Goal: Task Accomplishment & Management: Use online tool/utility

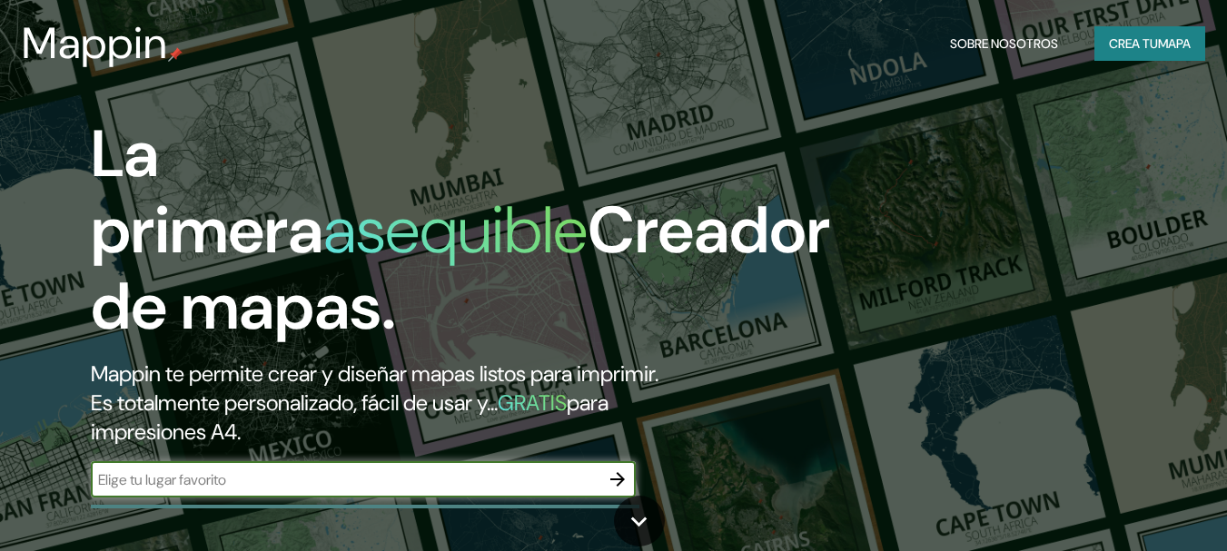
click at [503, 475] on input "text" at bounding box center [345, 480] width 509 height 21
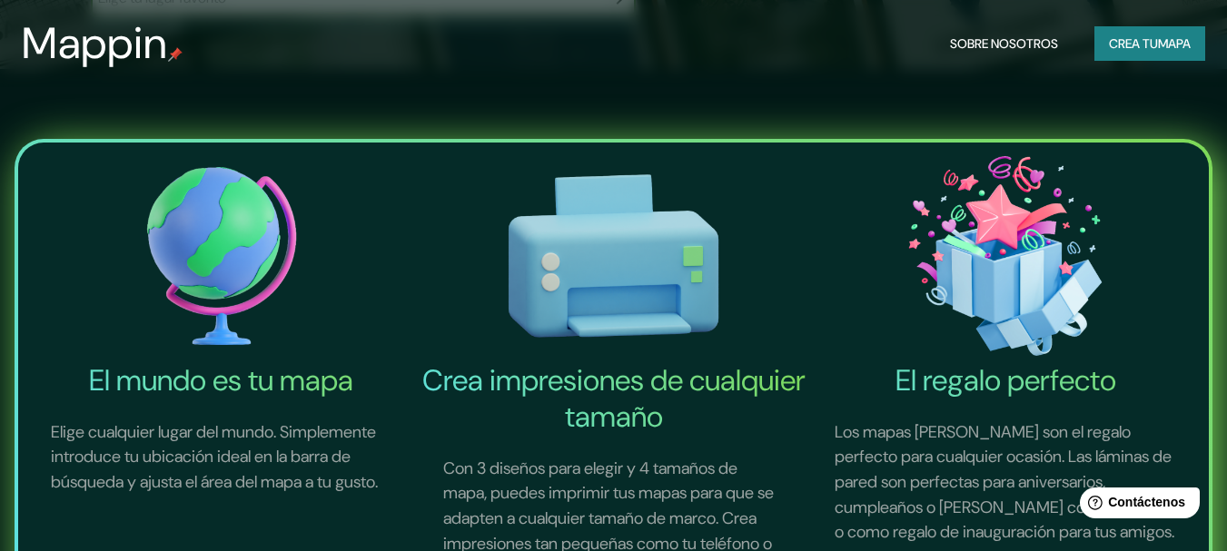
scroll to position [354, 0]
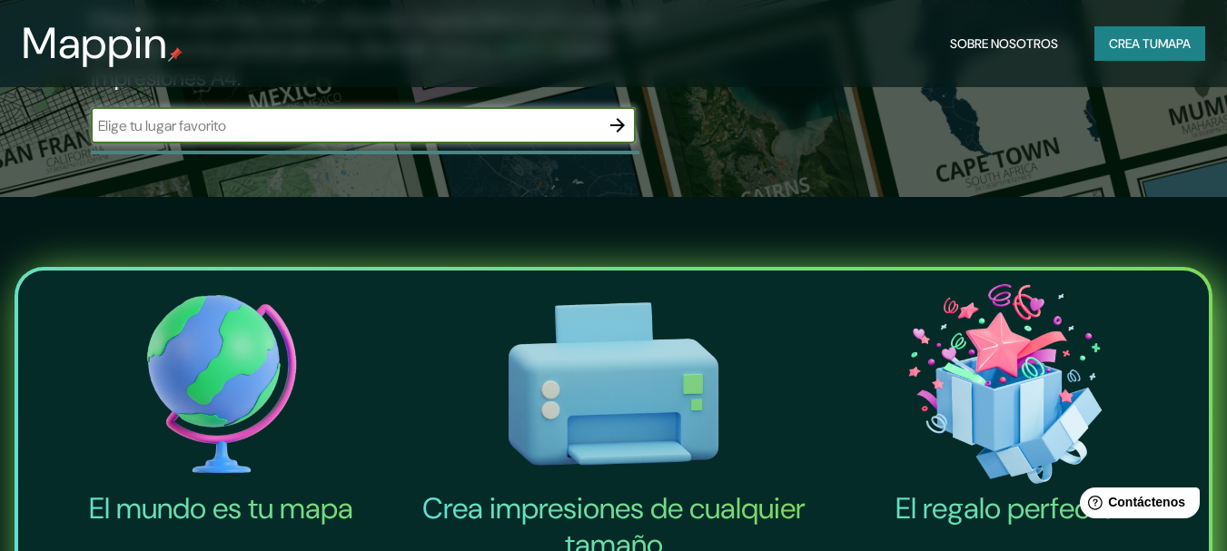
click at [411, 124] on input "text" at bounding box center [345, 125] width 509 height 21
type input "malecon e"
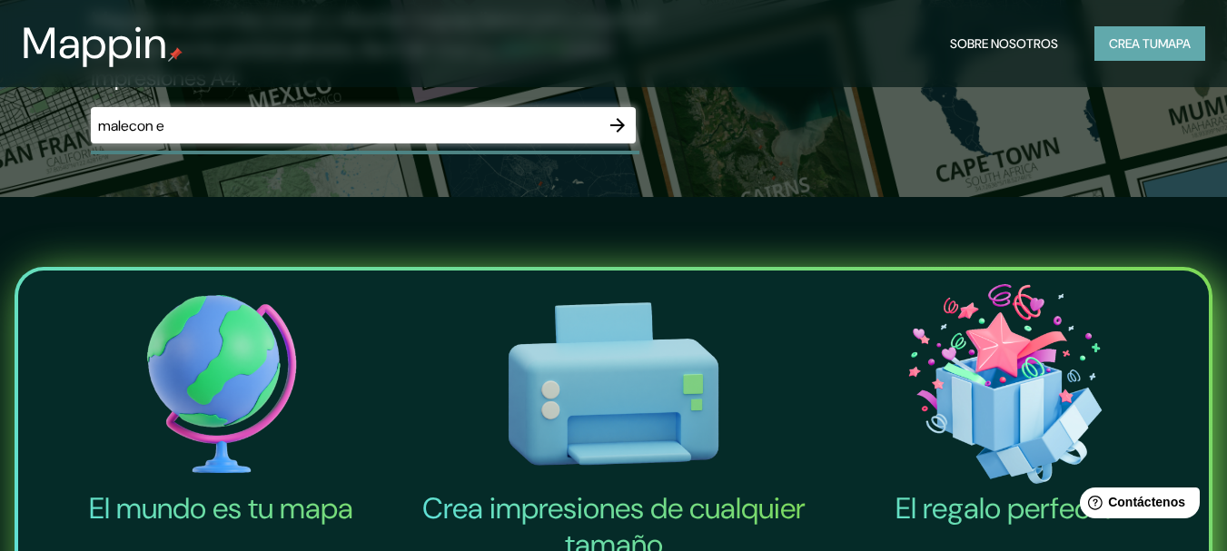
click at [1132, 56] on button "Crea tu mapa" at bounding box center [1150, 43] width 111 height 35
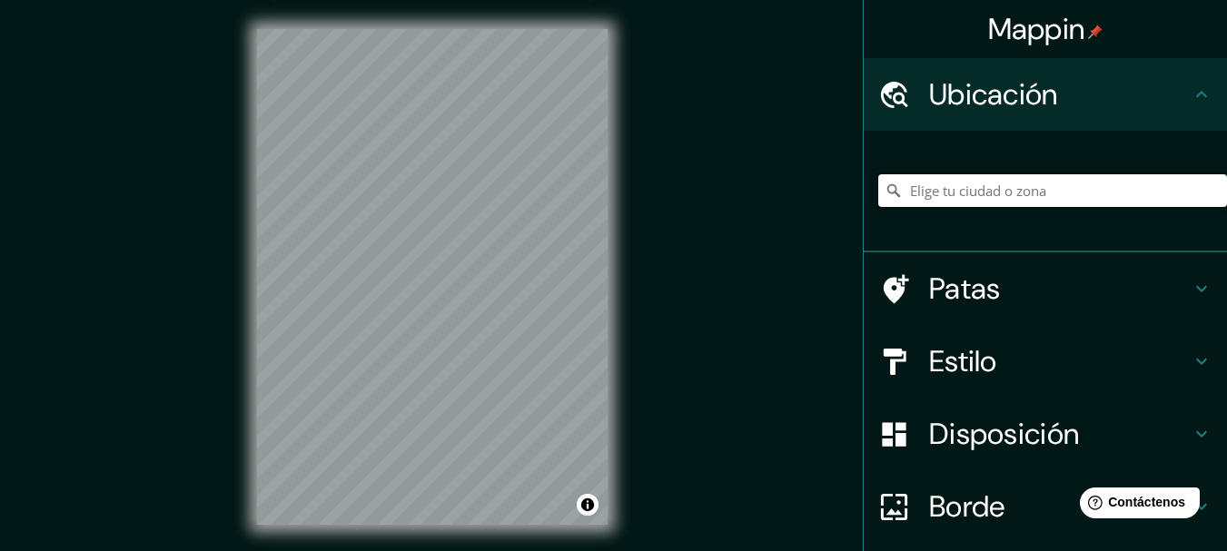
click at [971, 176] on input "Elige tu ciudad o zona" at bounding box center [1053, 190] width 349 height 33
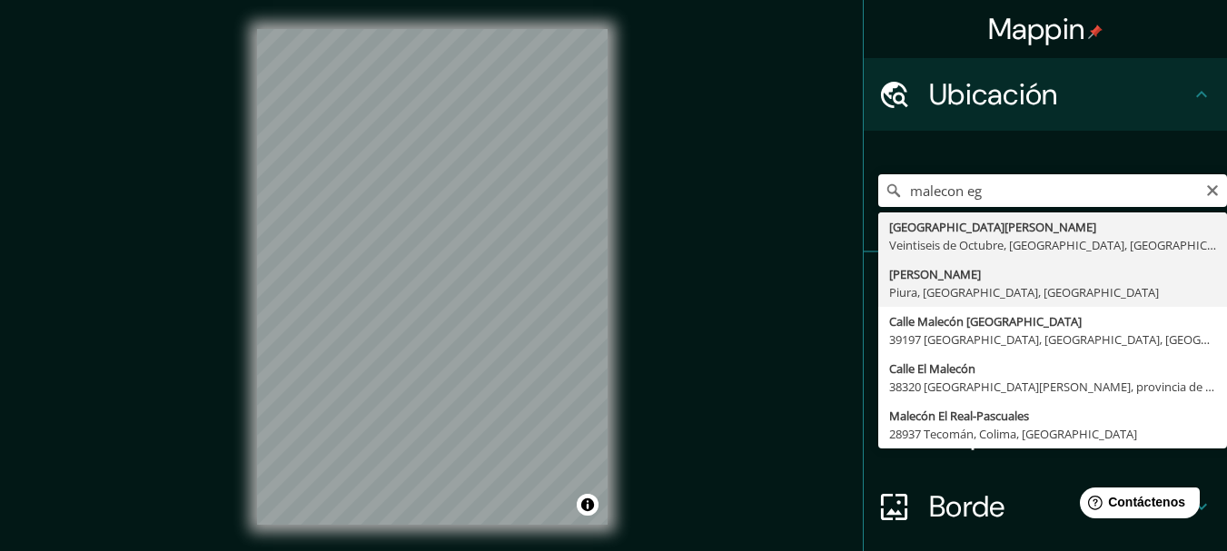
type input "[PERSON_NAME], [GEOGRAPHIC_DATA], [GEOGRAPHIC_DATA], [GEOGRAPHIC_DATA]"
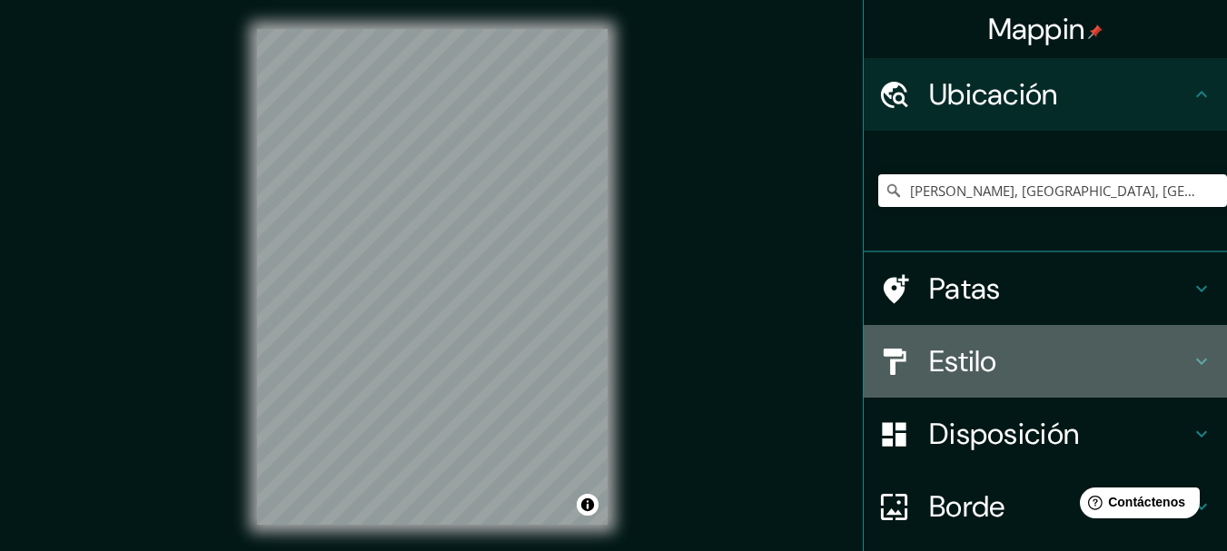
click at [981, 369] on font "Estilo" at bounding box center [963, 362] width 68 height 38
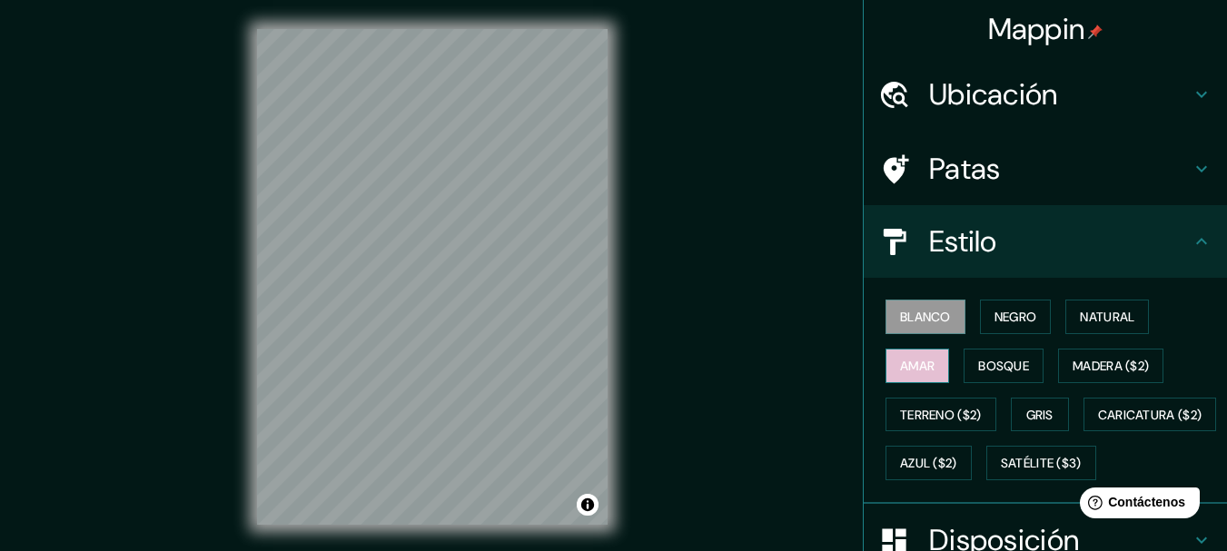
click at [912, 365] on font "Amar" at bounding box center [917, 366] width 35 height 16
click at [1003, 320] on font "Negro" at bounding box center [1016, 317] width 43 height 16
click at [925, 363] on button "Amar" at bounding box center [918, 366] width 64 height 35
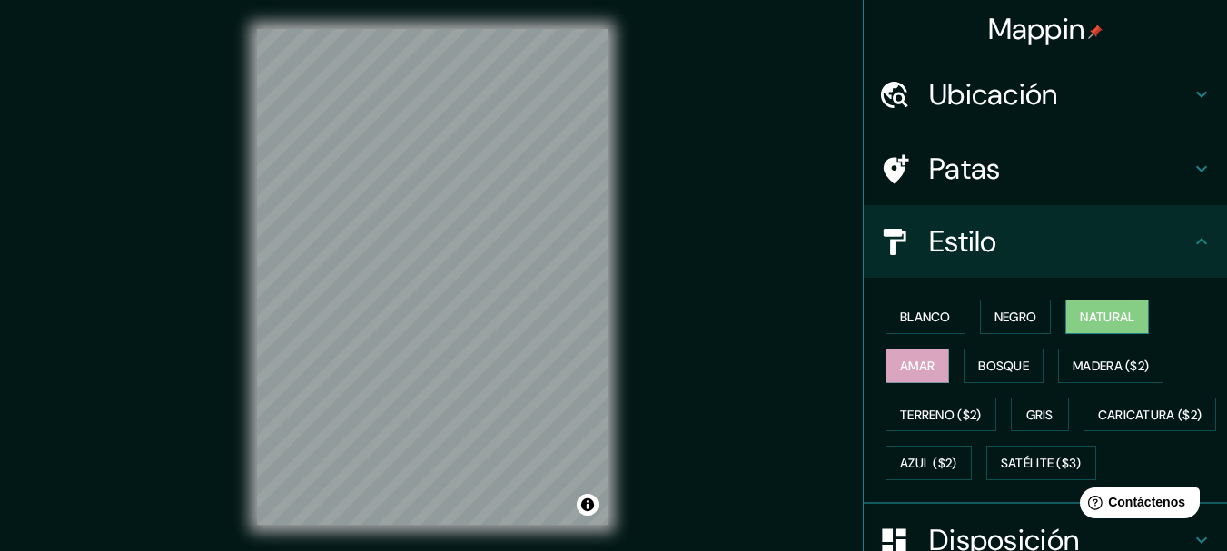
click at [1133, 313] on button "Natural" at bounding box center [1108, 317] width 84 height 35
click at [993, 378] on button "Bosque" at bounding box center [1004, 366] width 80 height 35
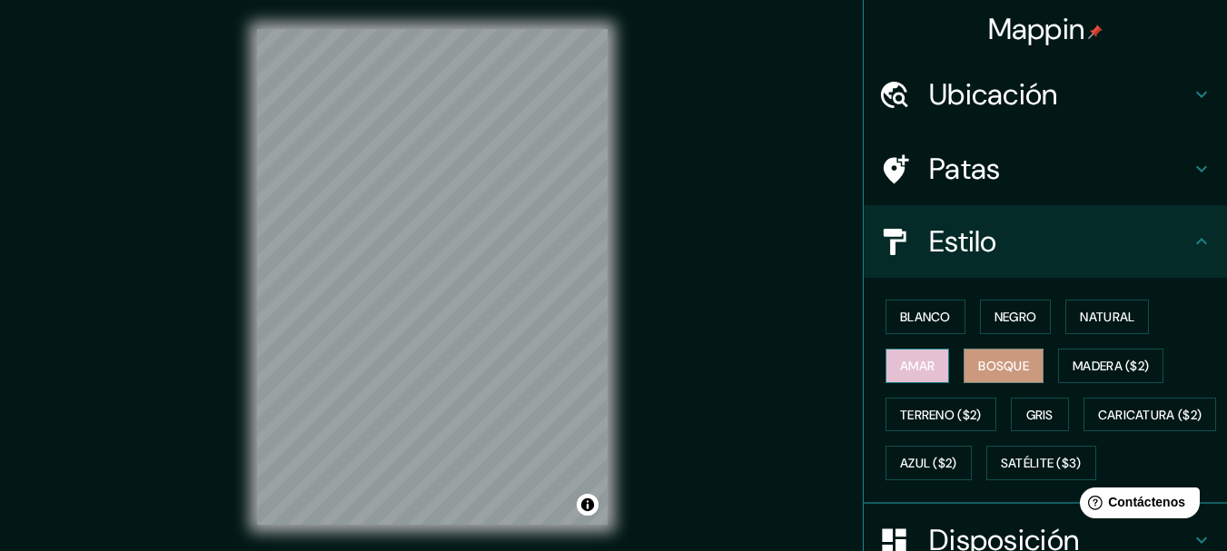
click at [919, 368] on font "Amar" at bounding box center [917, 366] width 35 height 16
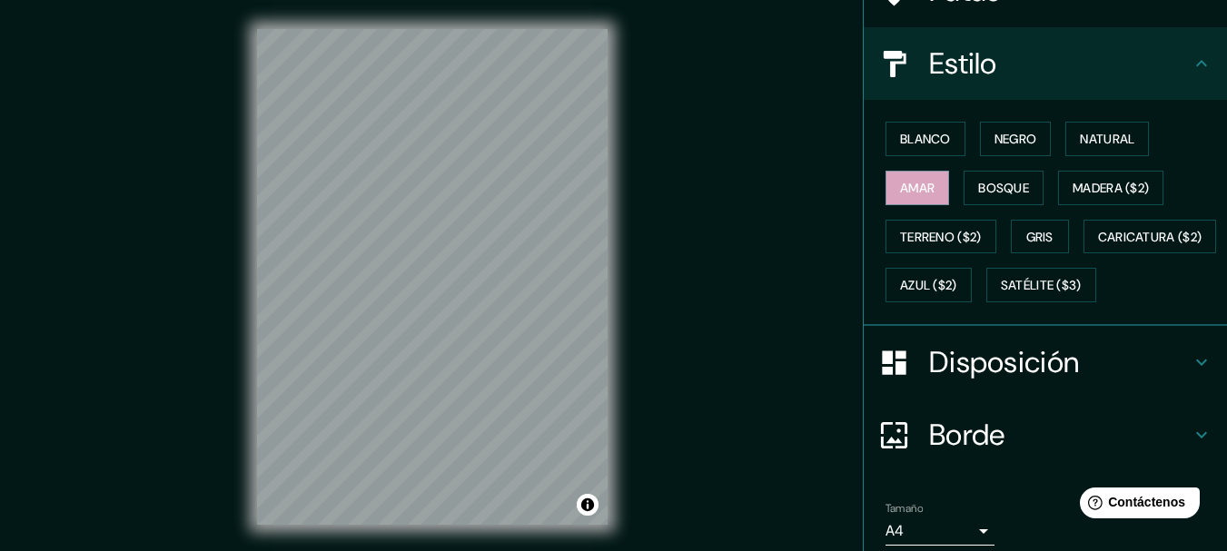
scroll to position [184, 0]
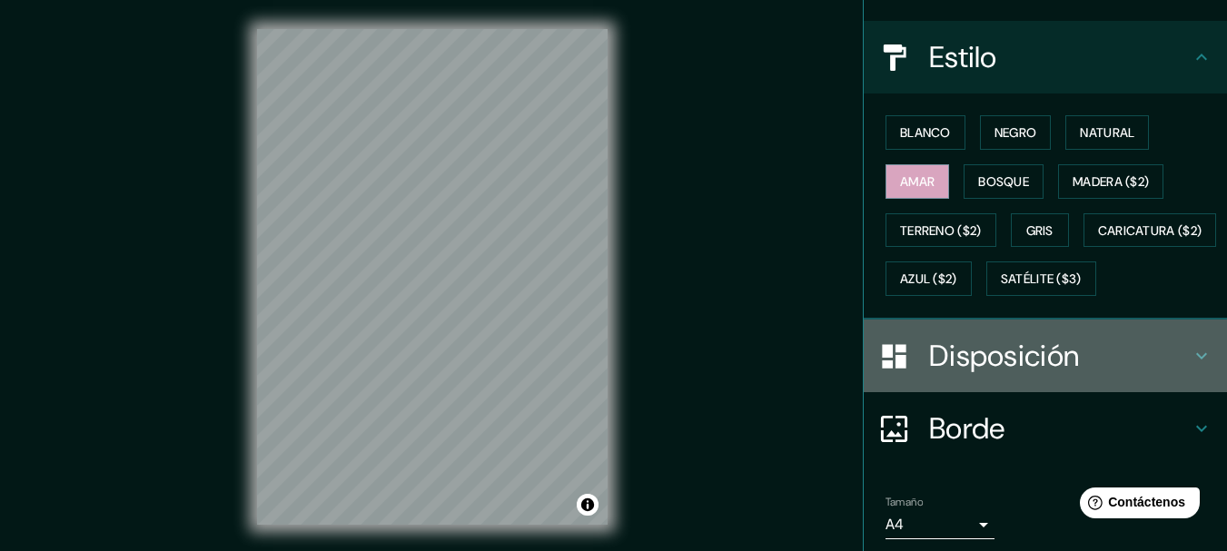
click at [976, 375] on font "Disposición" at bounding box center [1004, 356] width 150 height 38
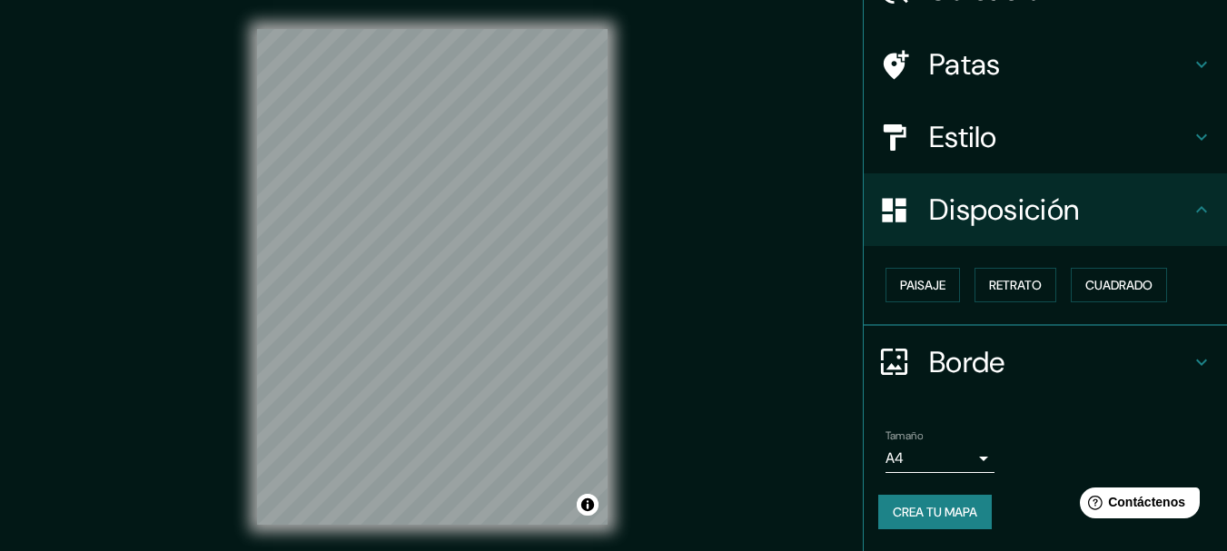
scroll to position [104, 0]
click at [912, 294] on font "Paisaje" at bounding box center [922, 286] width 45 height 16
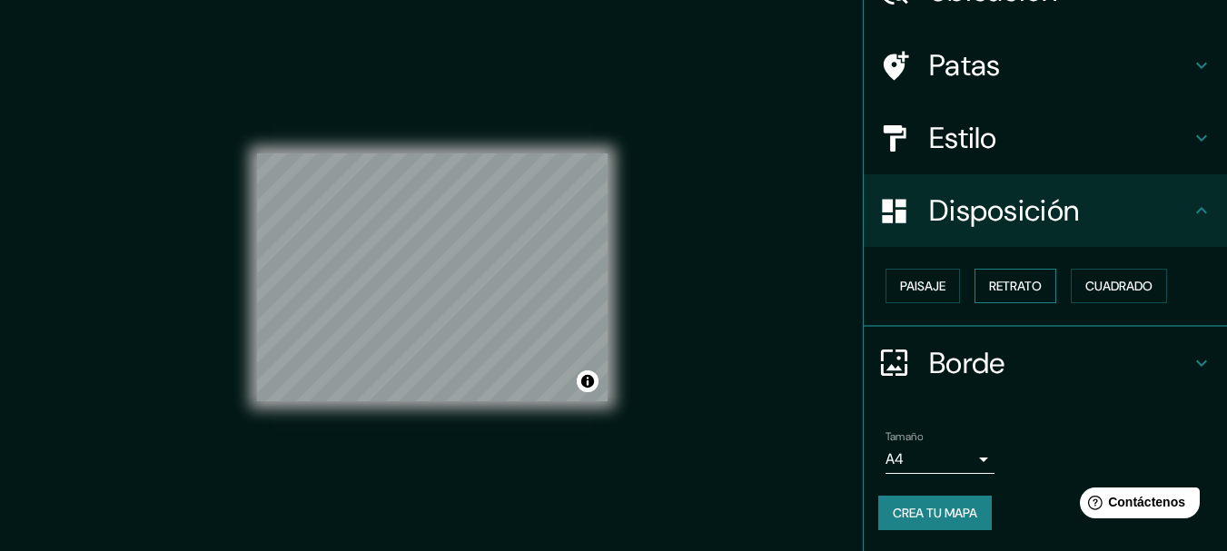
drag, startPoint x: 1060, startPoint y: 293, endPoint x: 1038, endPoint y: 293, distance: 22.7
click at [1038, 293] on div "Paisaje Retrato Cuadrado" at bounding box center [1053, 286] width 349 height 49
click at [1038, 293] on button "Retrato" at bounding box center [1016, 286] width 82 height 35
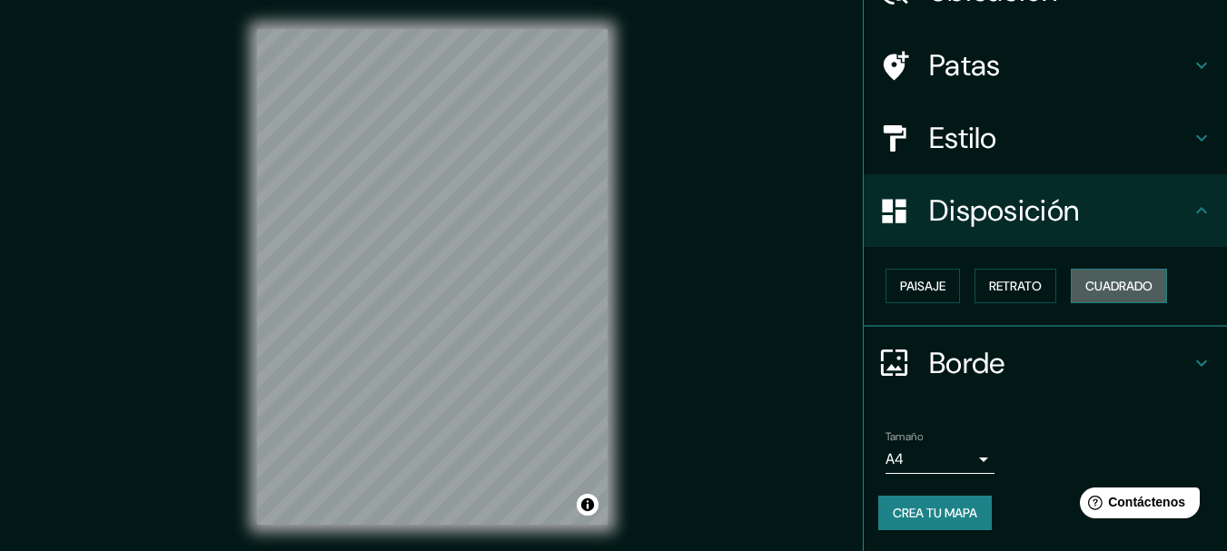
click at [1109, 281] on font "Cuadrado" at bounding box center [1119, 286] width 67 height 16
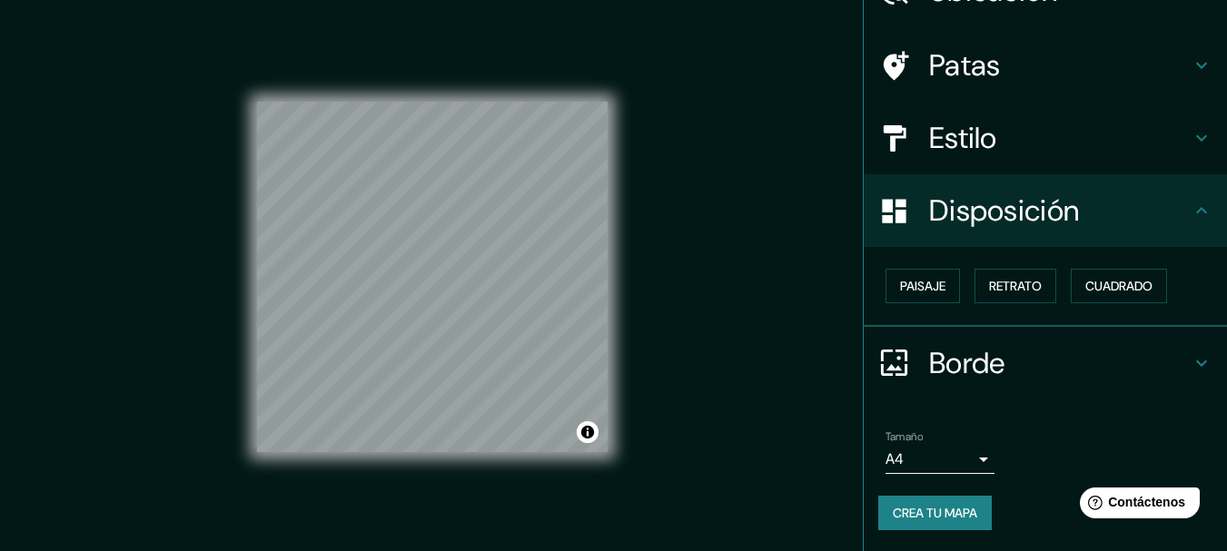
click at [1058, 282] on div "Paisaje Retrato Cuadrado" at bounding box center [1053, 286] width 349 height 49
click at [1013, 295] on font "Retrato" at bounding box center [1015, 286] width 53 height 24
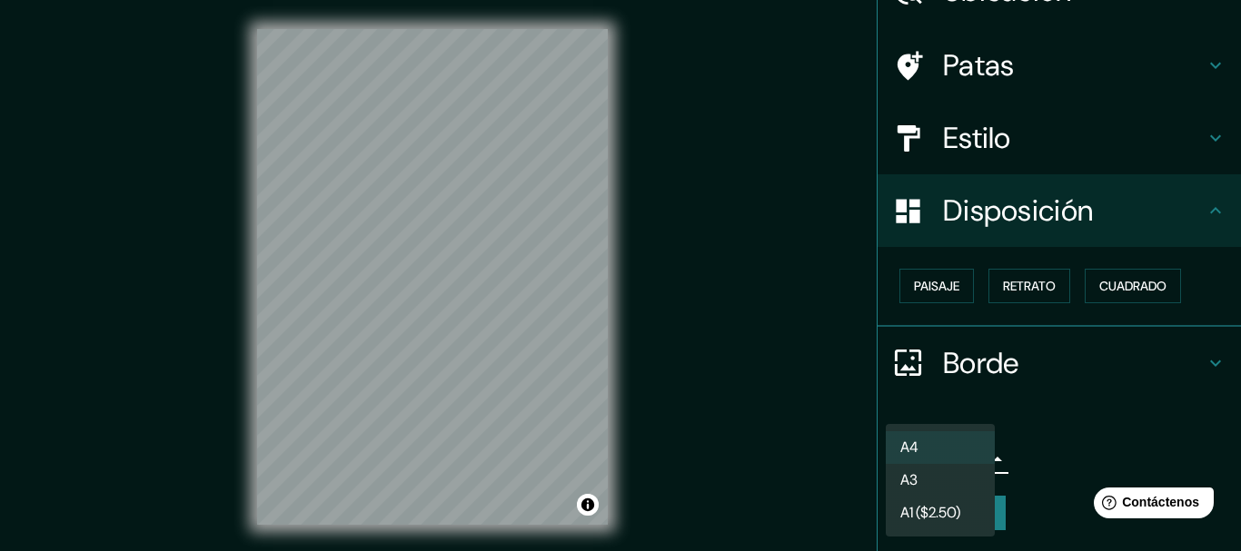
click at [911, 448] on body "Mappin Ubicación [PERSON_NAME], [GEOGRAPHIC_DATA], [GEOGRAPHIC_DATA], [GEOGRAPH…" at bounding box center [620, 275] width 1241 height 551
click at [942, 475] on li "A3" at bounding box center [940, 482] width 109 height 34
type input "a4"
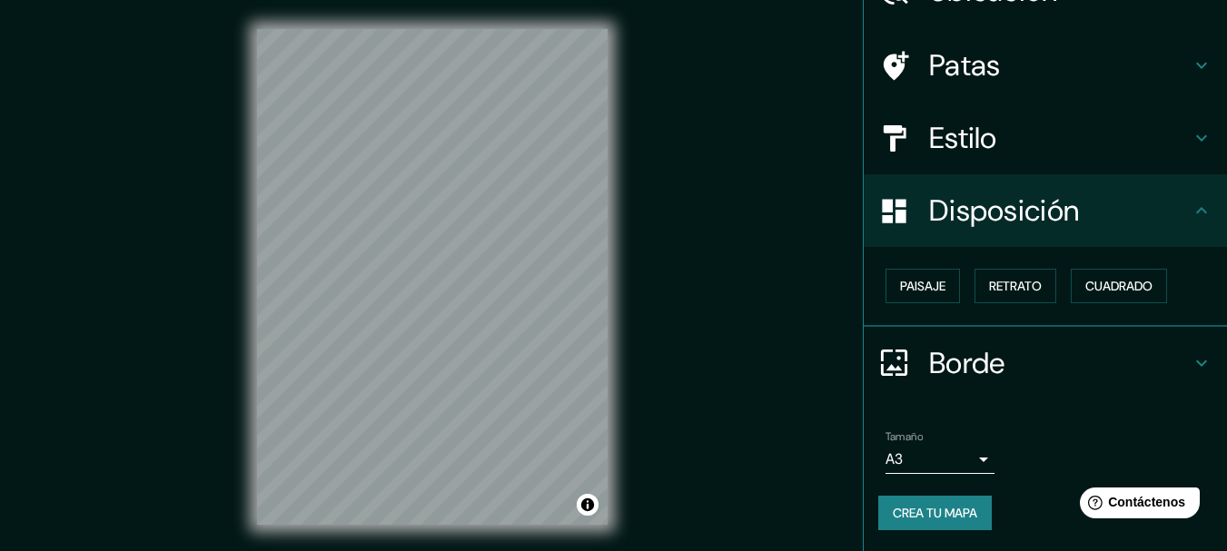
click at [643, 343] on div "Mappin Ubicación [PERSON_NAME], [GEOGRAPHIC_DATA], [GEOGRAPHIC_DATA], [GEOGRAPH…" at bounding box center [613, 291] width 1227 height 583
click at [618, 164] on div "© Mapbox © OpenStreetMap Improve this map" at bounding box center [432, 277] width 409 height 554
